Goal: Find contact information: Find contact information

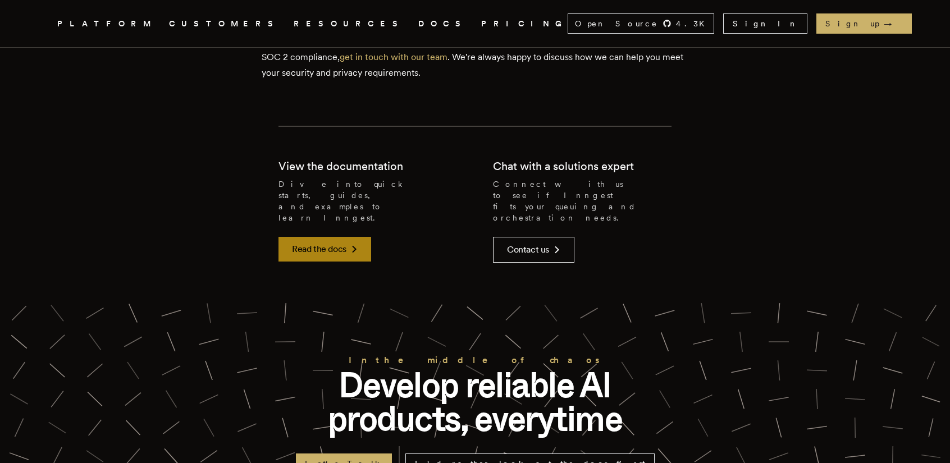
scroll to position [1180, 0]
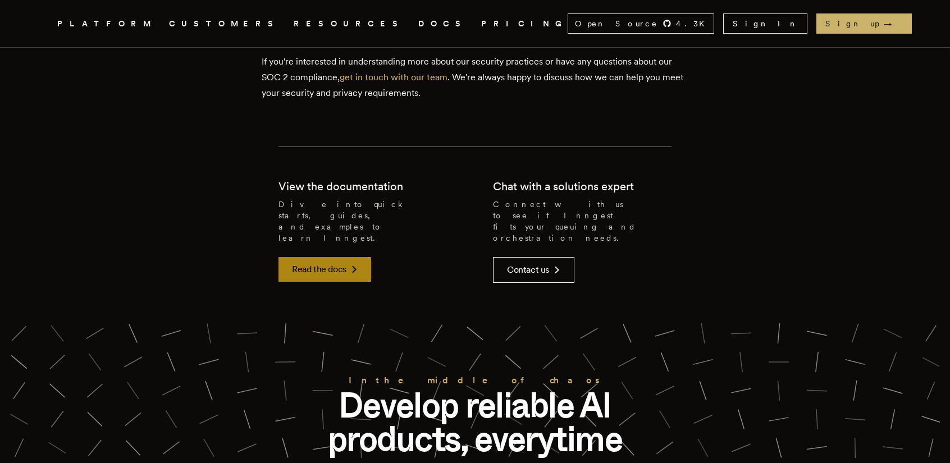
click at [353, 263] on icon at bounding box center [354, 269] width 13 height 13
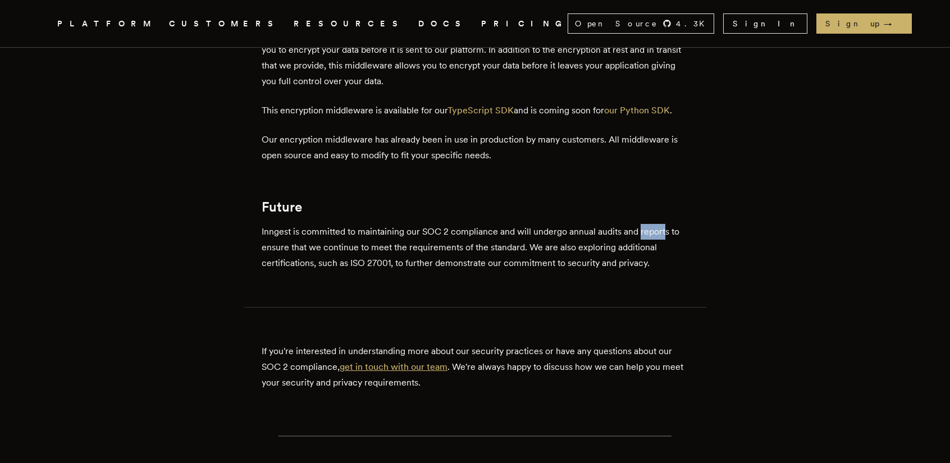
click at [386, 371] on link "get in touch with our team" at bounding box center [394, 367] width 108 height 11
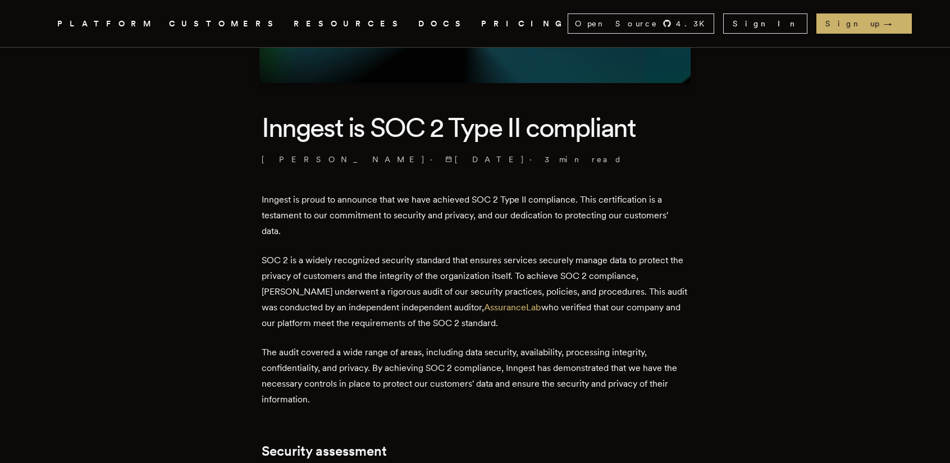
scroll to position [216, 0]
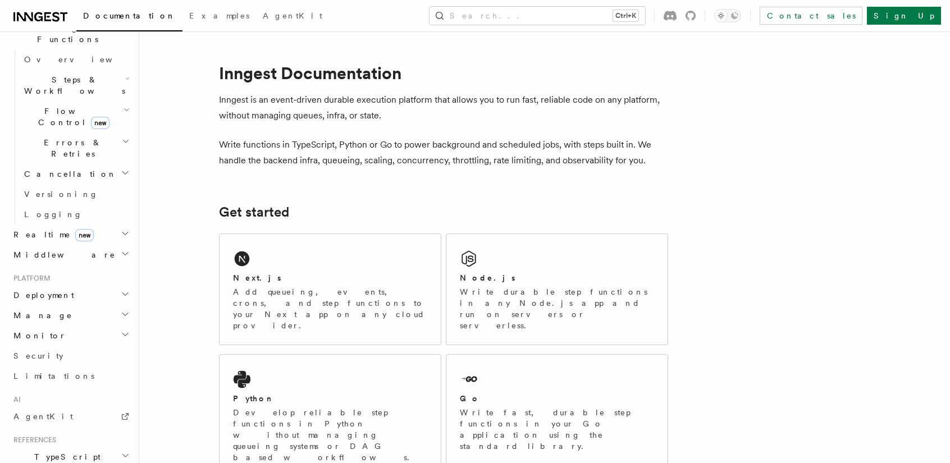
scroll to position [435, 0]
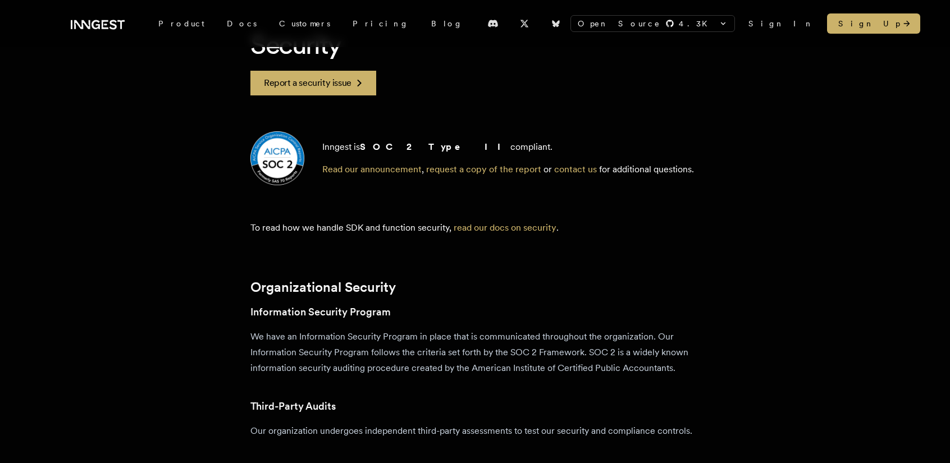
scroll to position [112, 0]
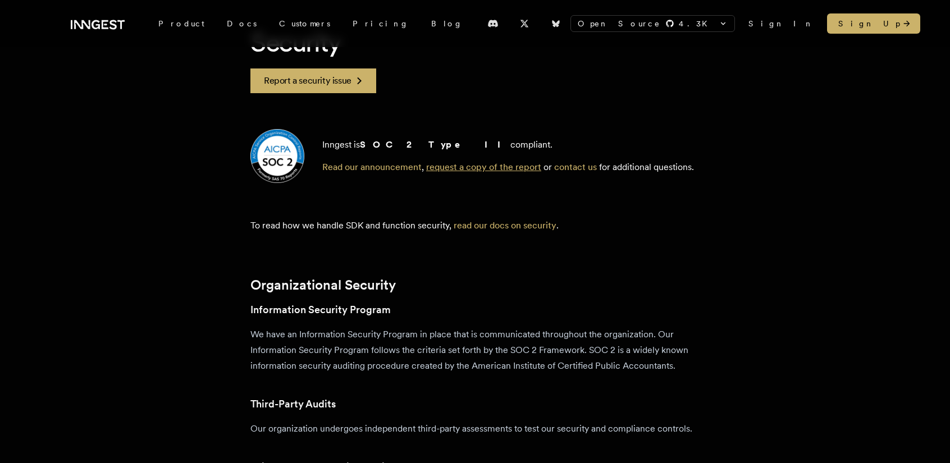
click at [489, 169] on link "request a copy of the report" at bounding box center [483, 167] width 115 height 11
